Goal: Navigation & Orientation: Find specific page/section

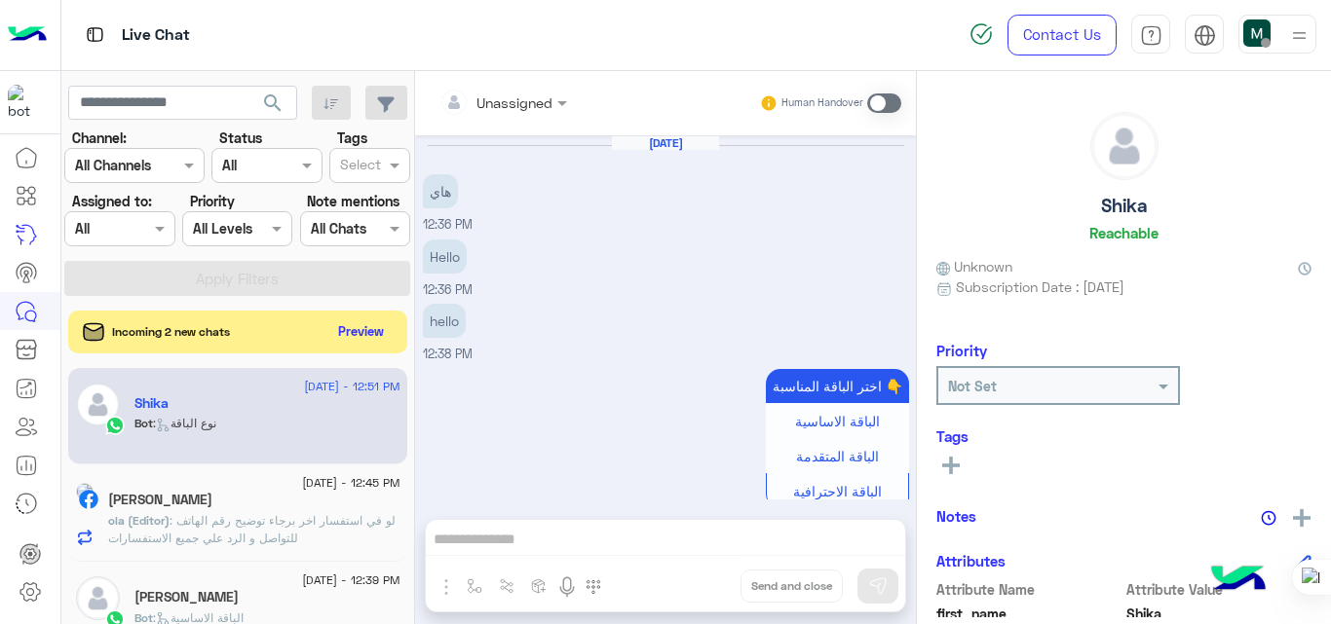
scroll to position [2764, 0]
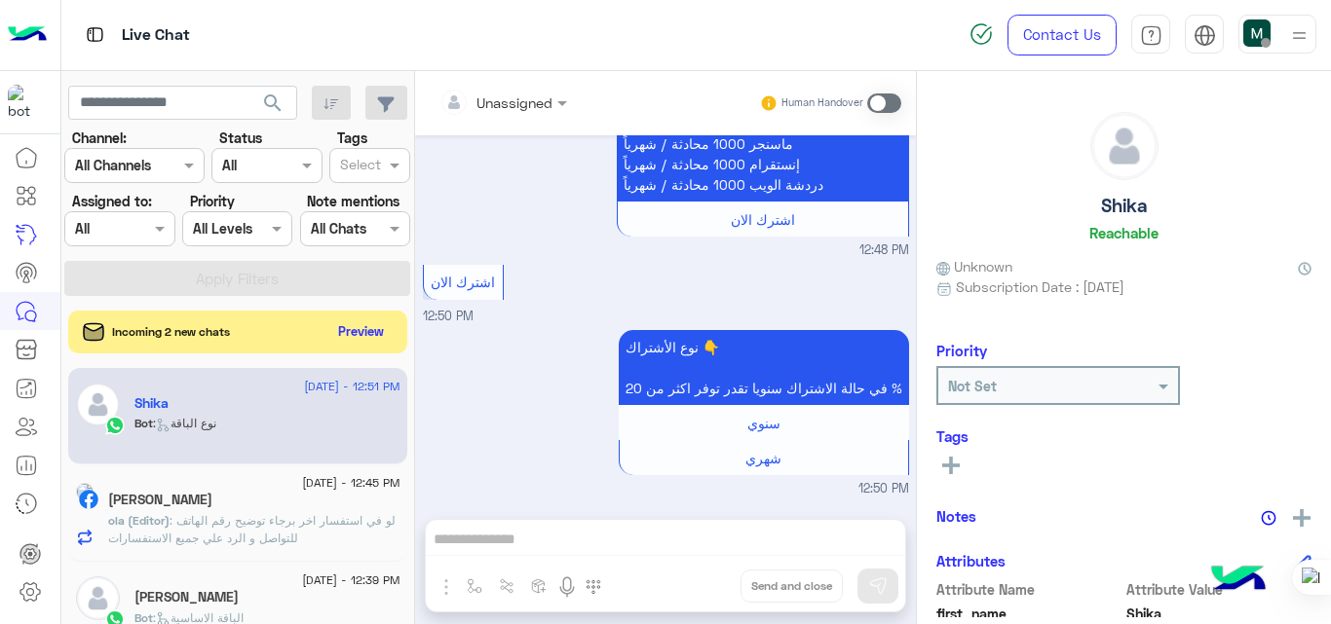
click at [275, 332] on div "Incoming 2 new chats Preview" at bounding box center [237, 332] width 339 height 43
click at [261, 339] on div "Incoming 2 new chats Preview" at bounding box center [237, 332] width 339 height 43
click at [354, 330] on button "Preview" at bounding box center [362, 331] width 60 height 26
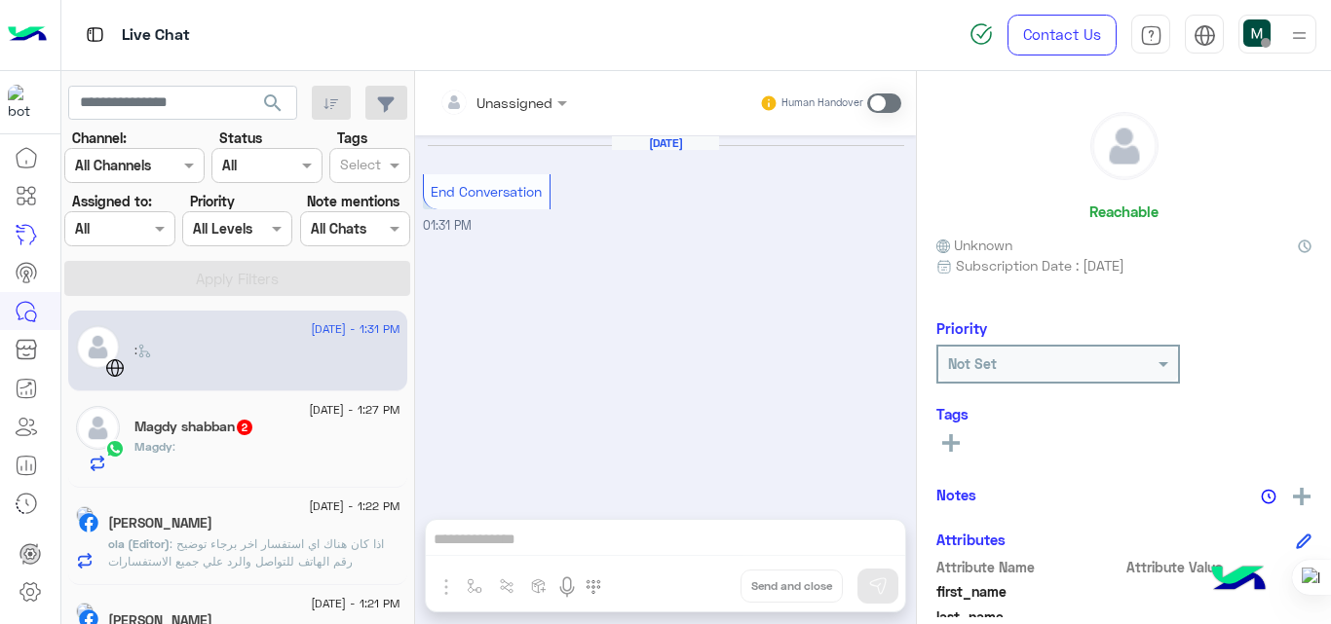
click at [277, 531] on div "[PERSON_NAME]" at bounding box center [254, 525] width 292 height 20
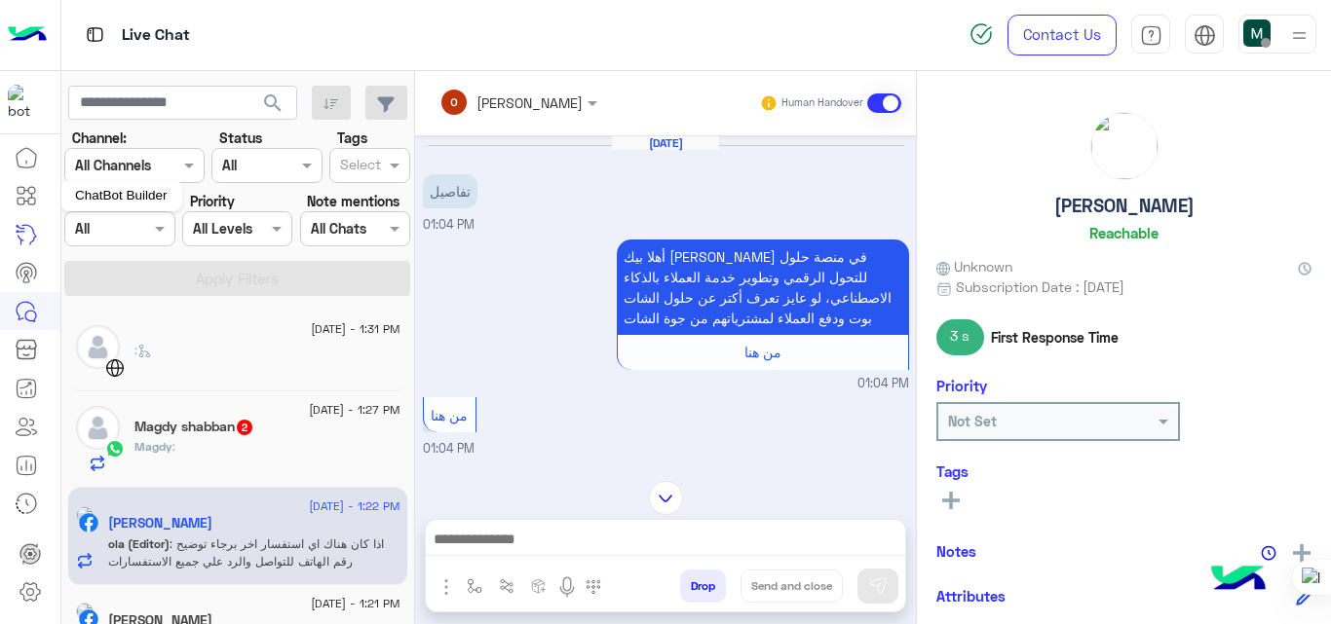
click at [31, 191] on icon at bounding box center [26, 195] width 23 height 23
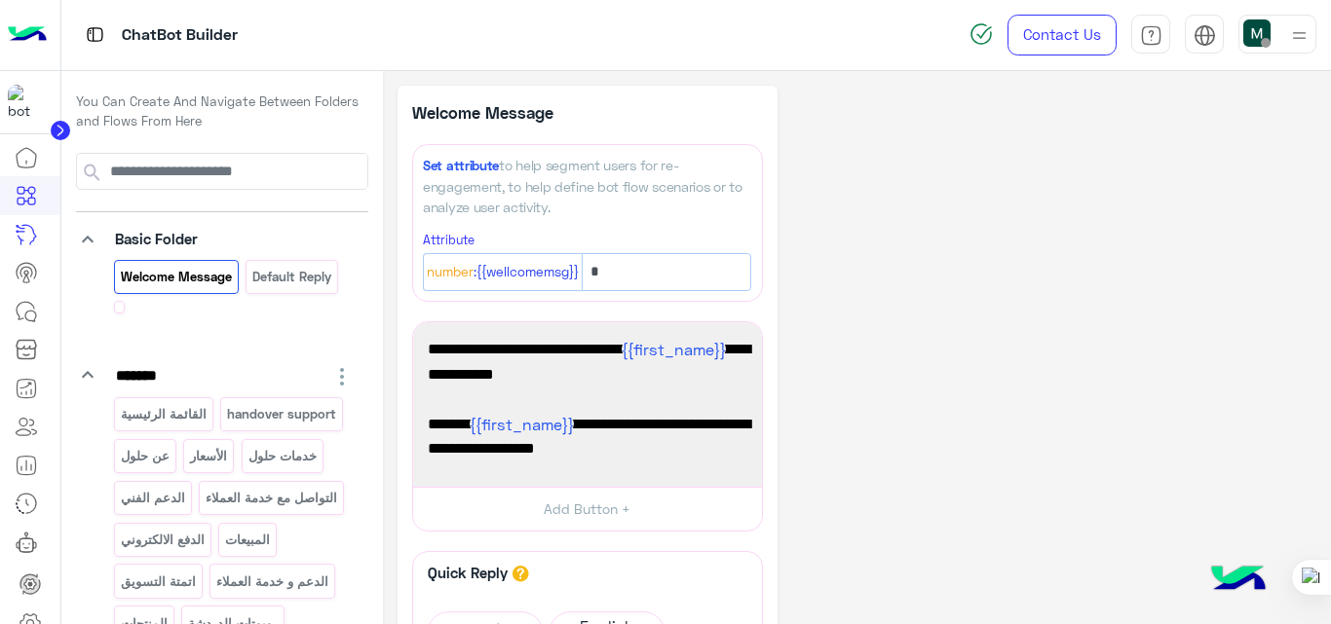
click at [31, 191] on icon at bounding box center [26, 195] width 23 height 23
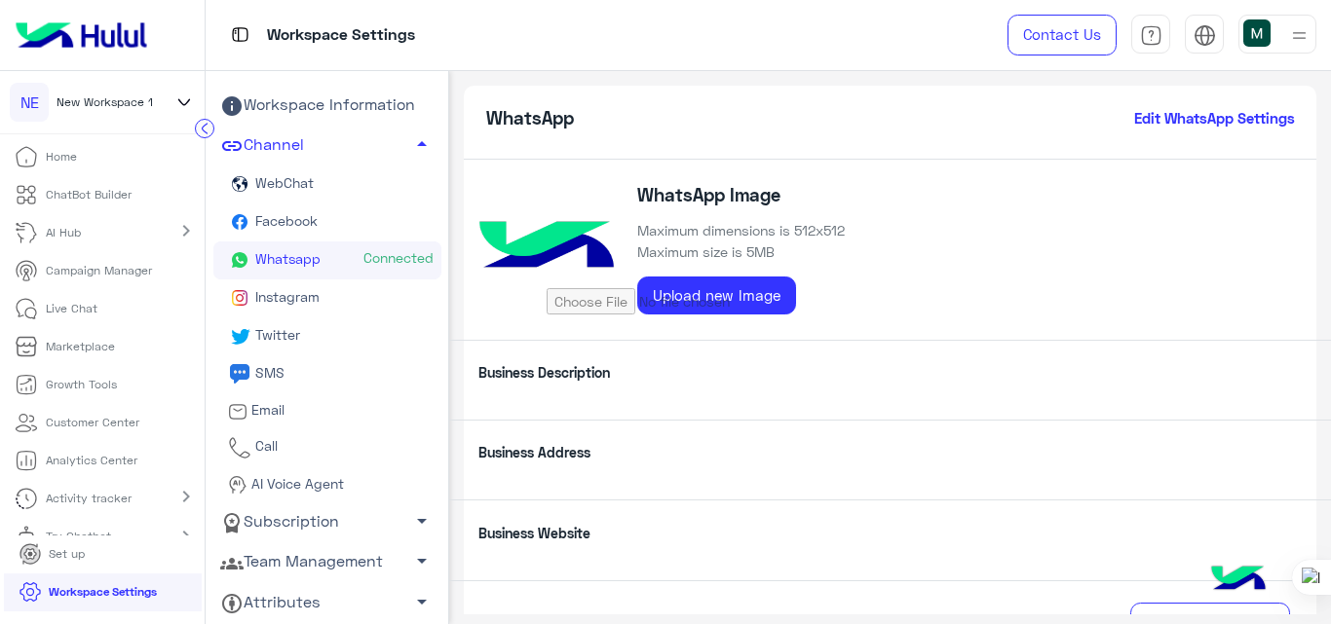
scroll to position [429, 0]
